Goal: Task Accomplishment & Management: Manage account settings

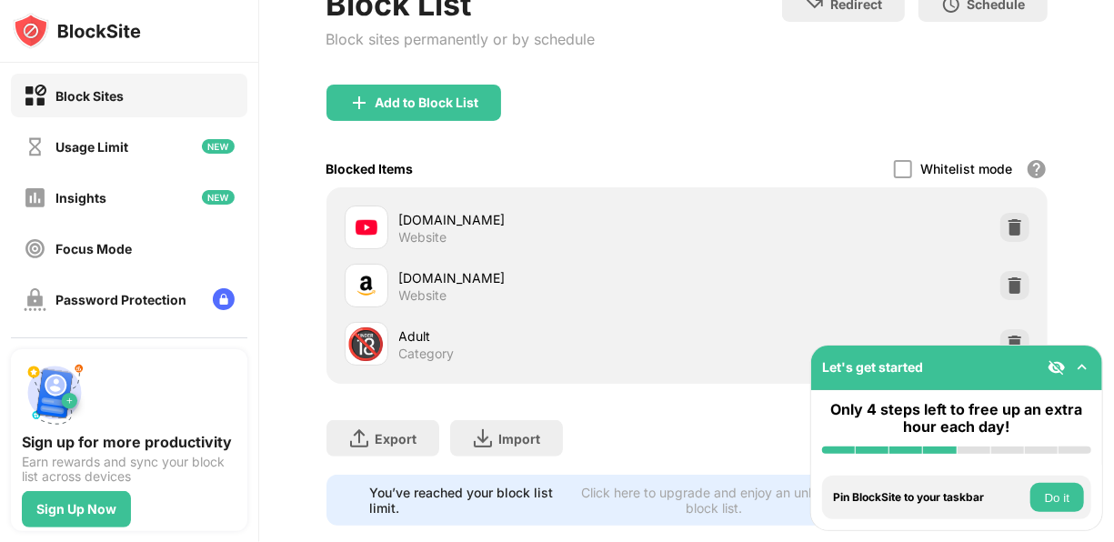
scroll to position [220, 0]
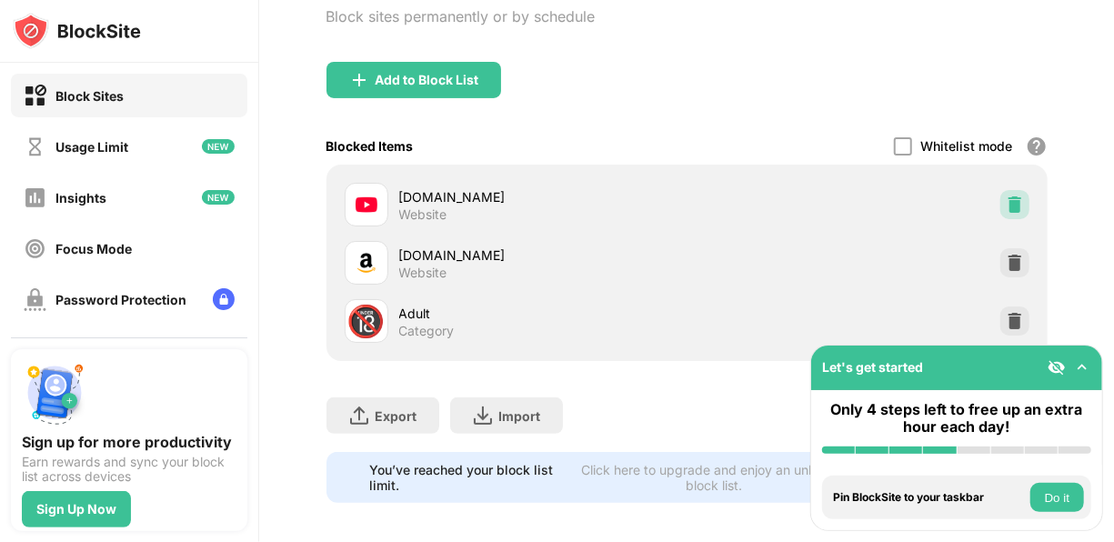
click at [1006, 203] on img at bounding box center [1015, 205] width 18 height 18
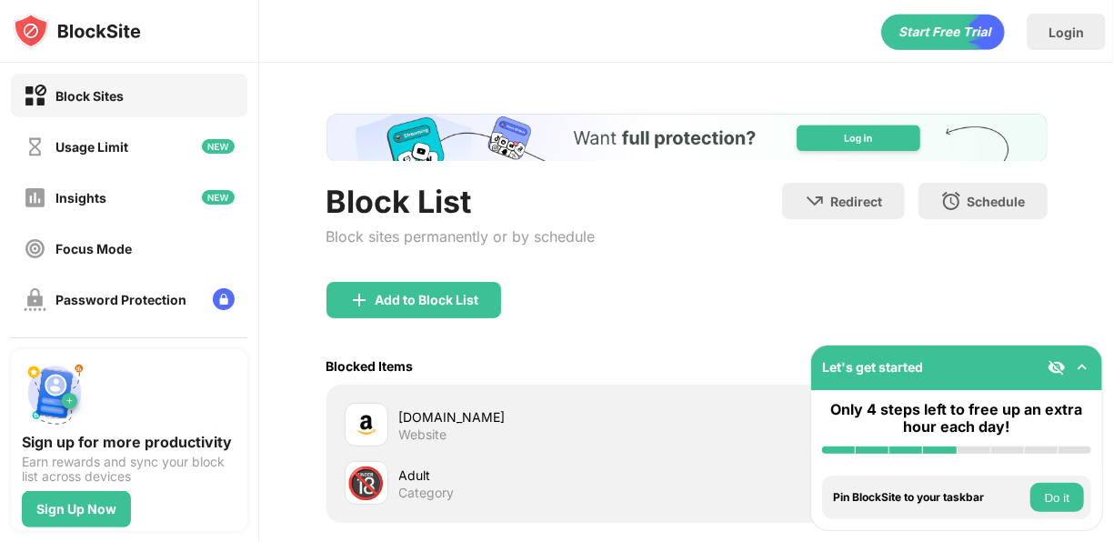
scroll to position [0, 12]
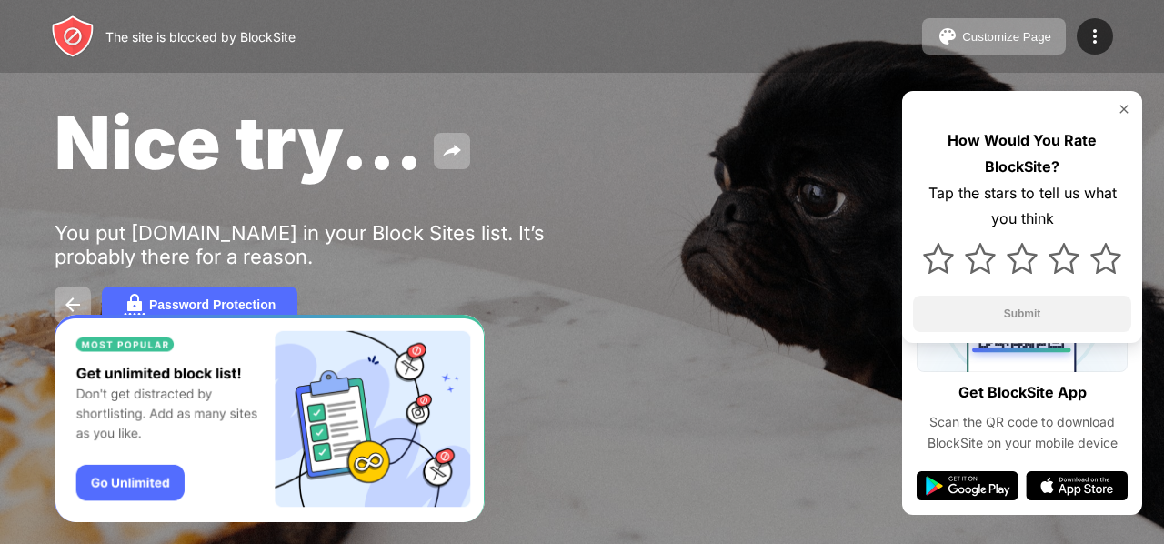
click at [1123, 114] on img at bounding box center [1124, 109] width 15 height 15
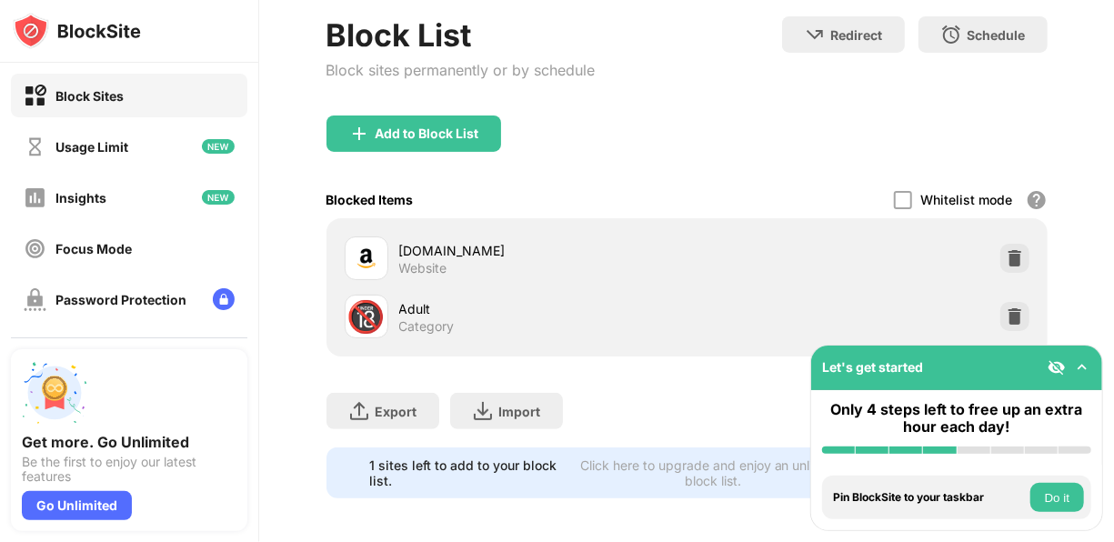
scroll to position [186, 0]
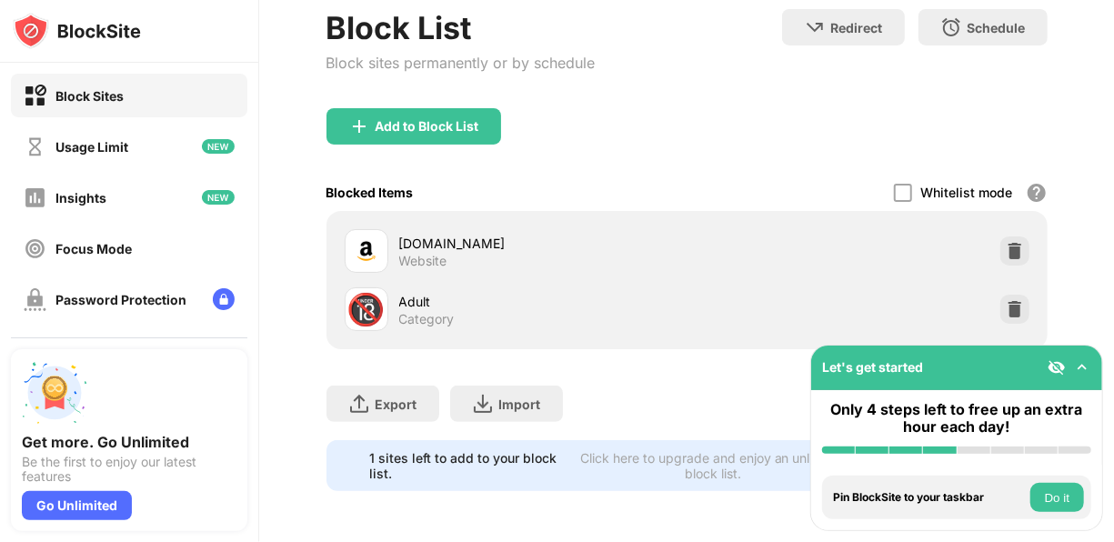
click at [1082, 368] on img at bounding box center [1082, 367] width 18 height 18
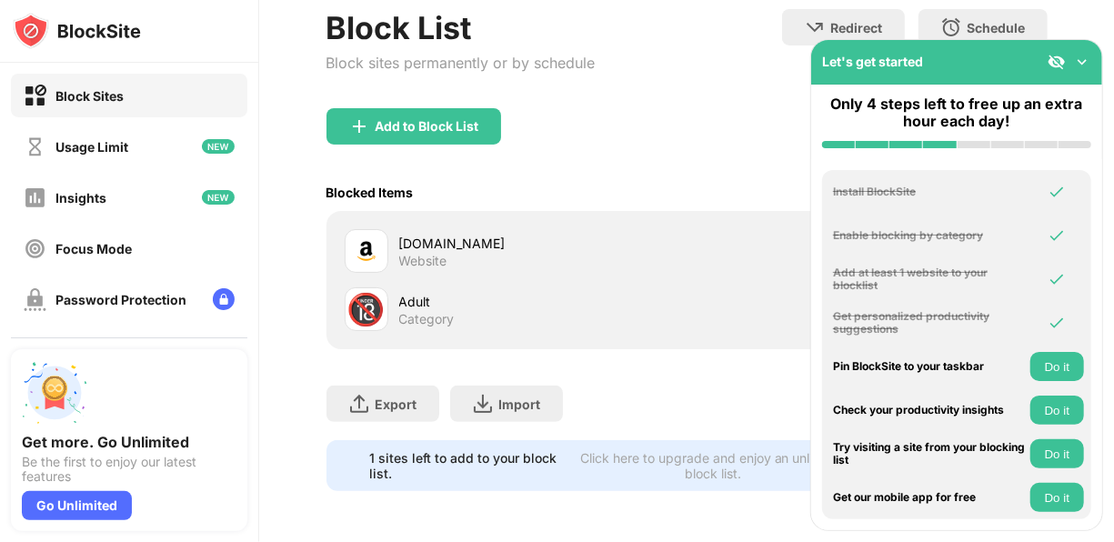
click at [1058, 67] on img at bounding box center [1057, 62] width 18 height 18
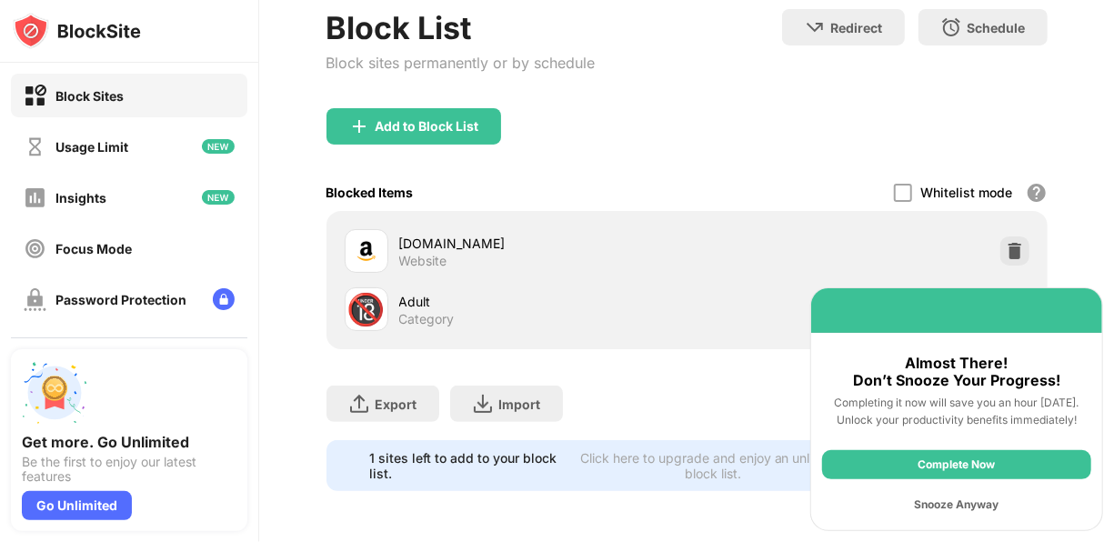
click at [957, 508] on div "Snooze Anyway" at bounding box center [956, 504] width 269 height 29
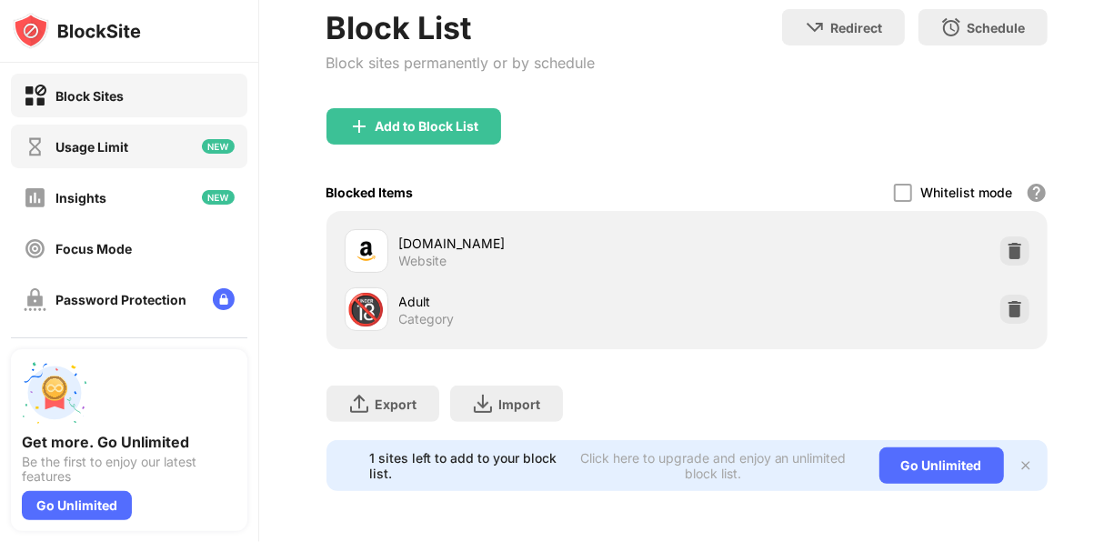
click at [119, 149] on div "Usage Limit" at bounding box center [91, 146] width 73 height 15
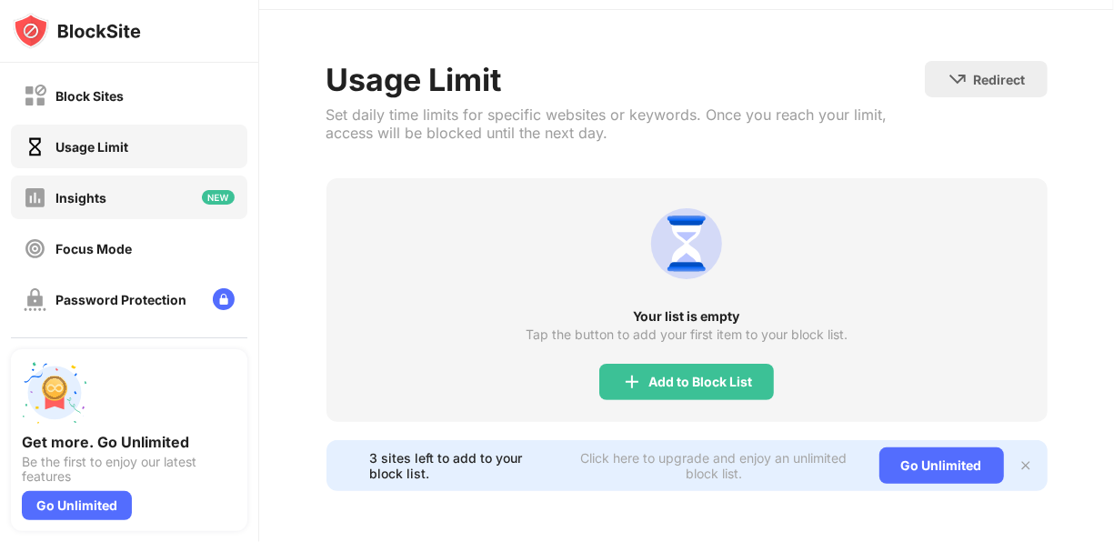
click at [126, 195] on div "Insights" at bounding box center [129, 198] width 237 height 44
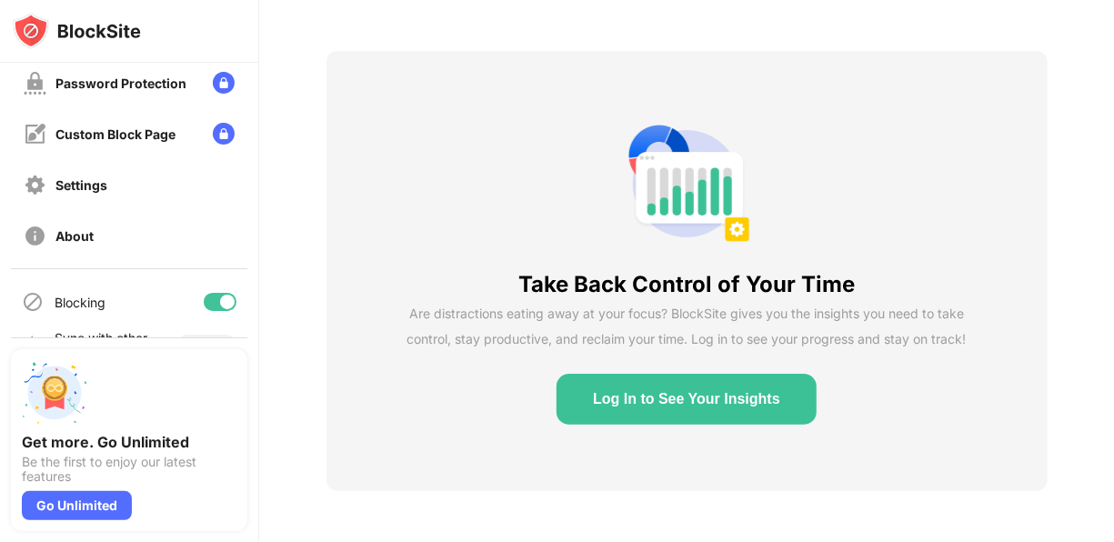
scroll to position [224, 0]
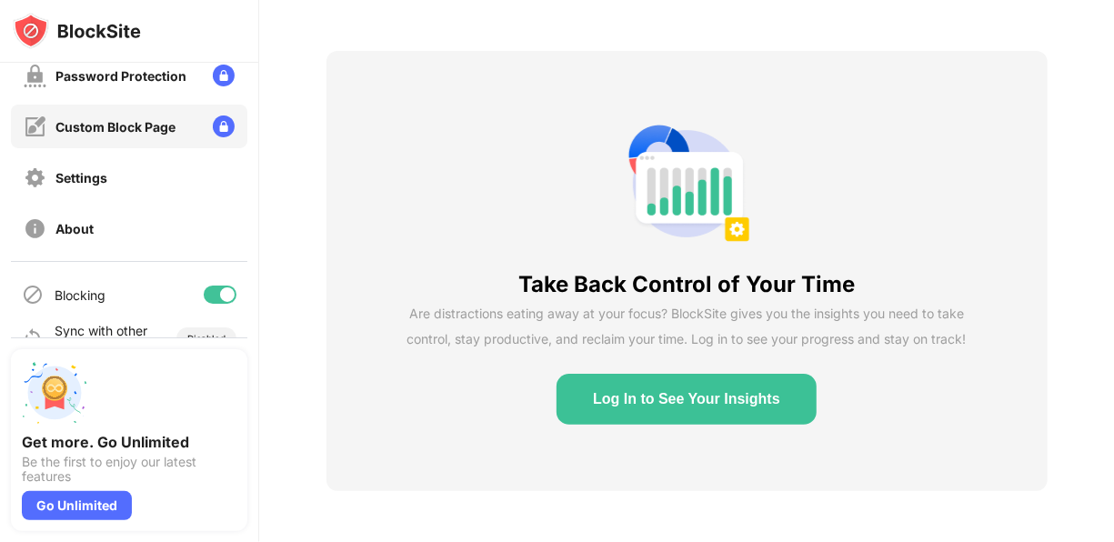
click at [163, 119] on div "Custom Block Page" at bounding box center [115, 126] width 120 height 15
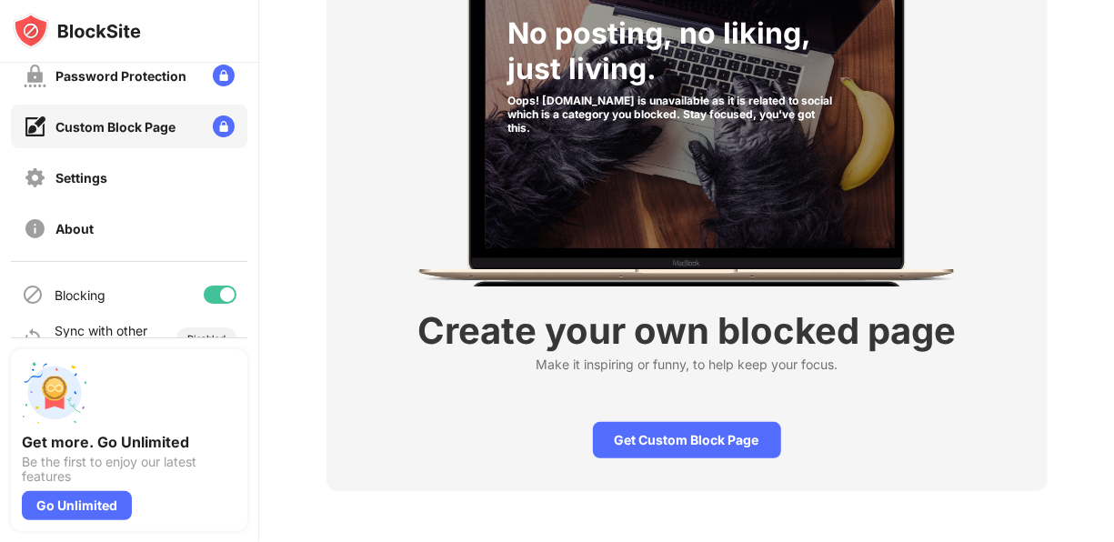
scroll to position [257, 0]
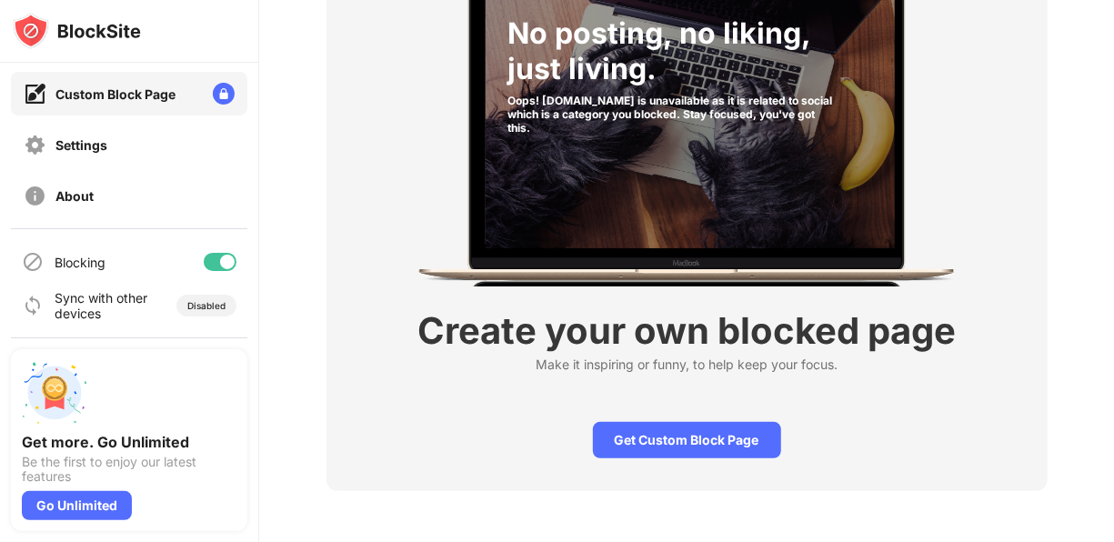
click at [220, 262] on div at bounding box center [227, 262] width 15 height 15
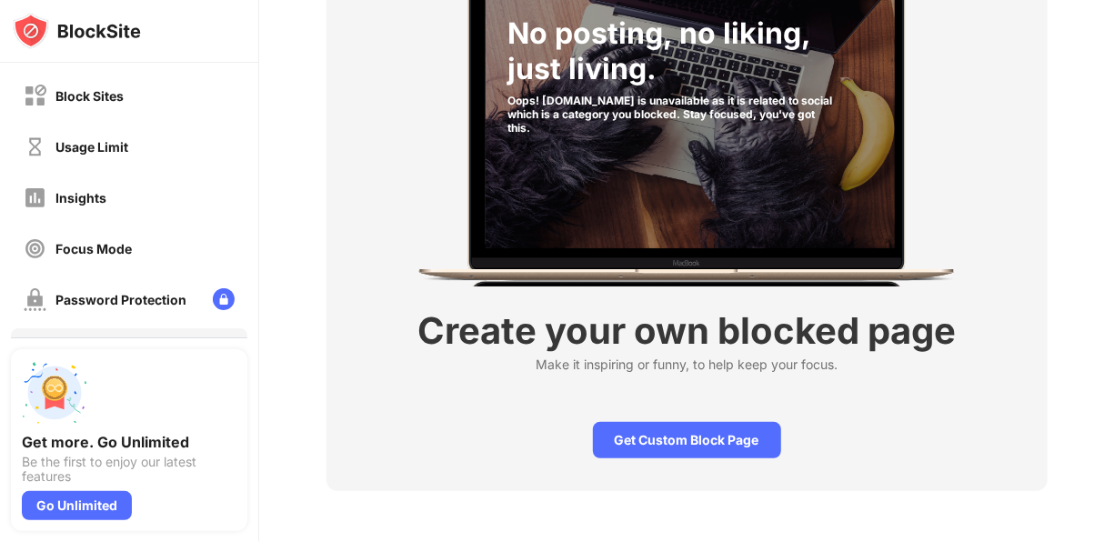
scroll to position [0, 0]
